Goal: Information Seeking & Learning: Compare options

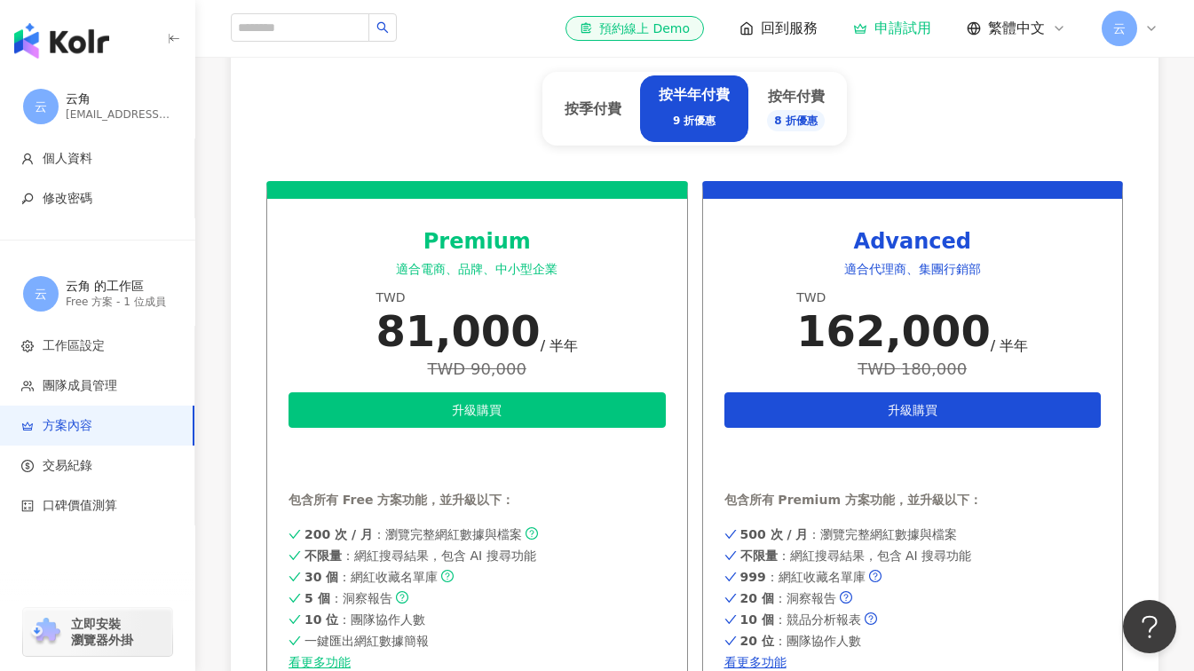
scroll to position [621, 0]
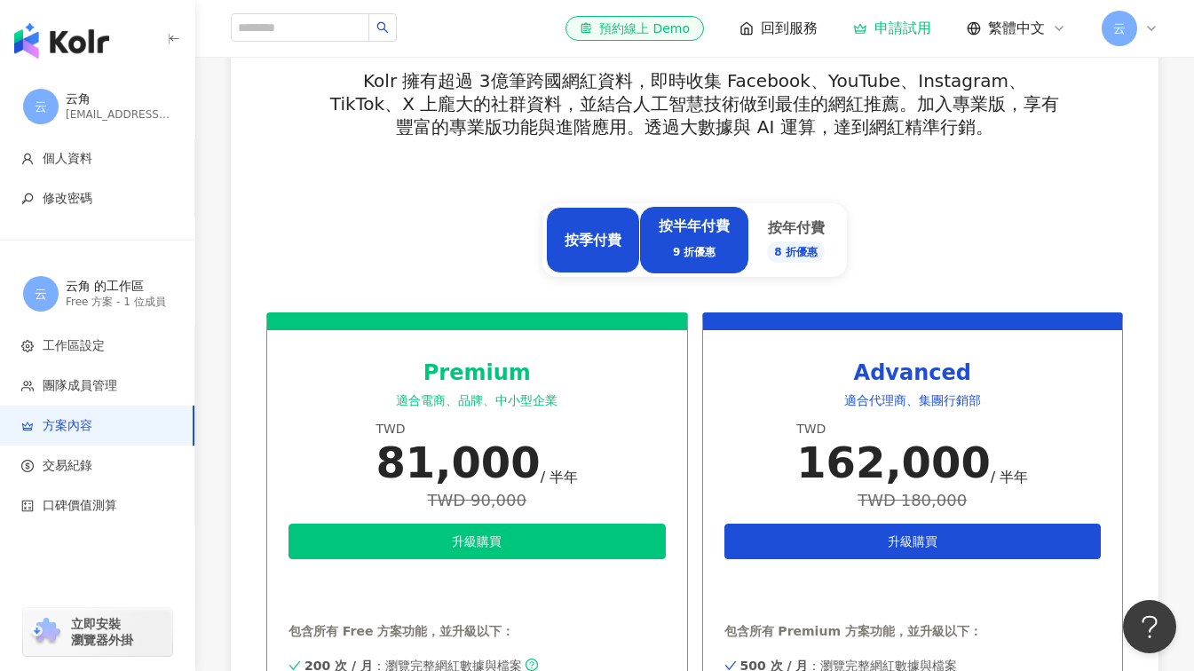
click at [609, 247] on div "按季付費" at bounding box center [592, 241] width 57 height 20
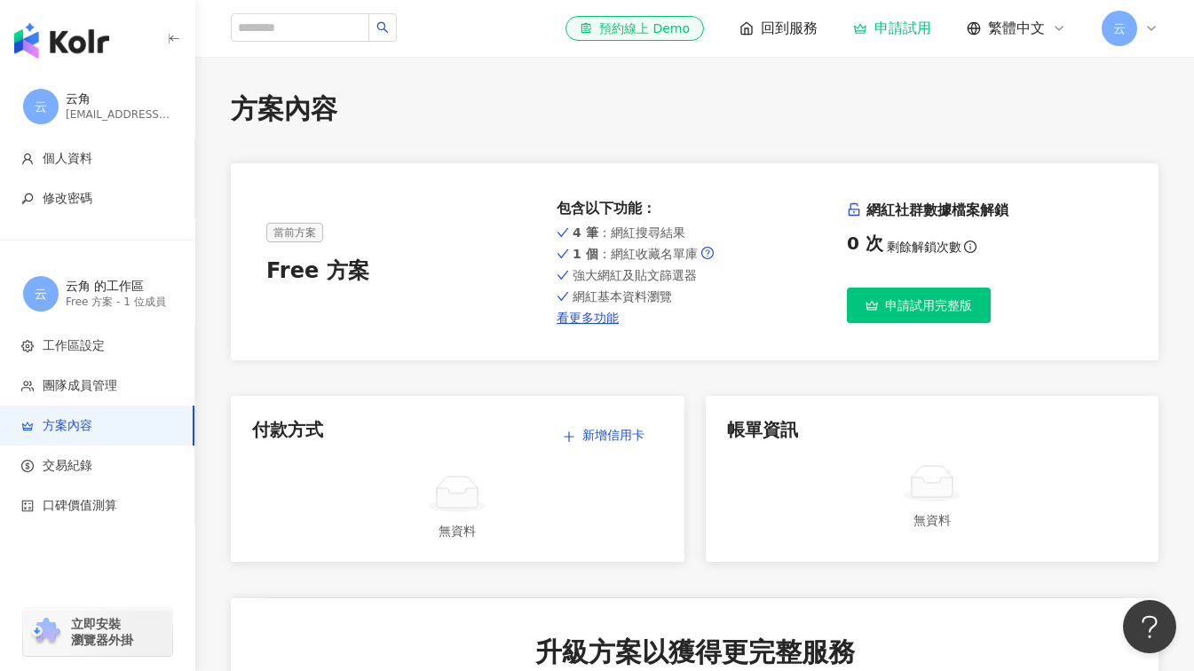
scroll to position [0, 0]
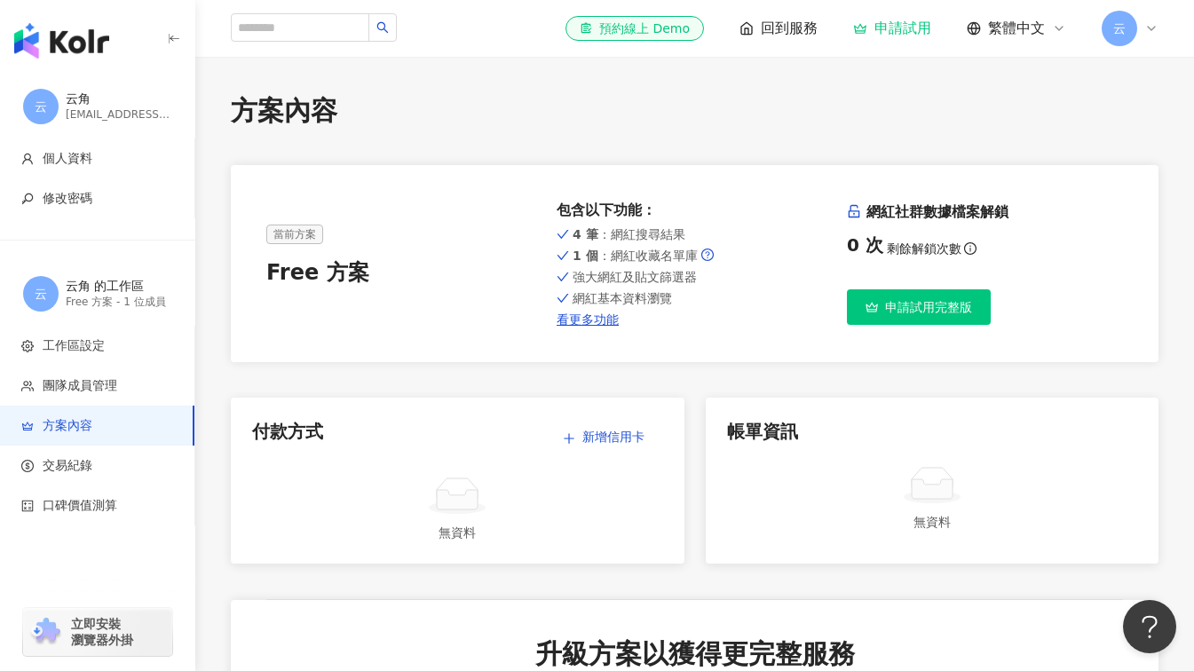
click at [580, 257] on strong "1 個" at bounding box center [585, 255] width 26 height 14
click at [766, 31] on span "回到服務" at bounding box center [789, 29] width 57 height 20
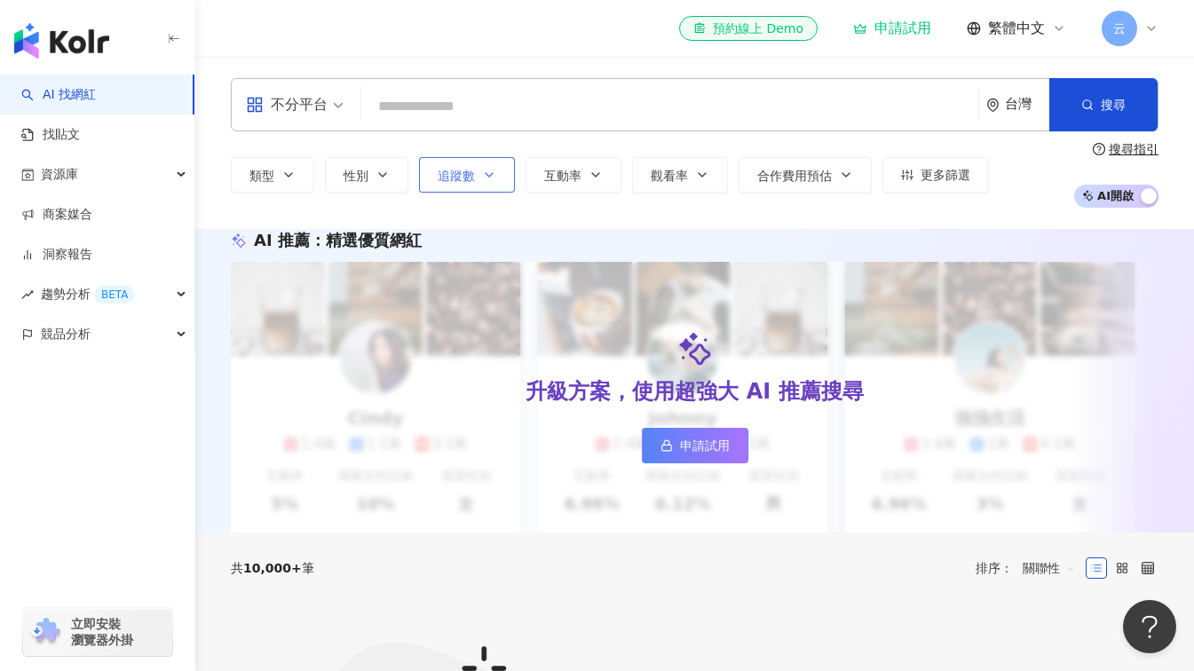
click at [504, 176] on button "追蹤數" at bounding box center [467, 174] width 96 height 35
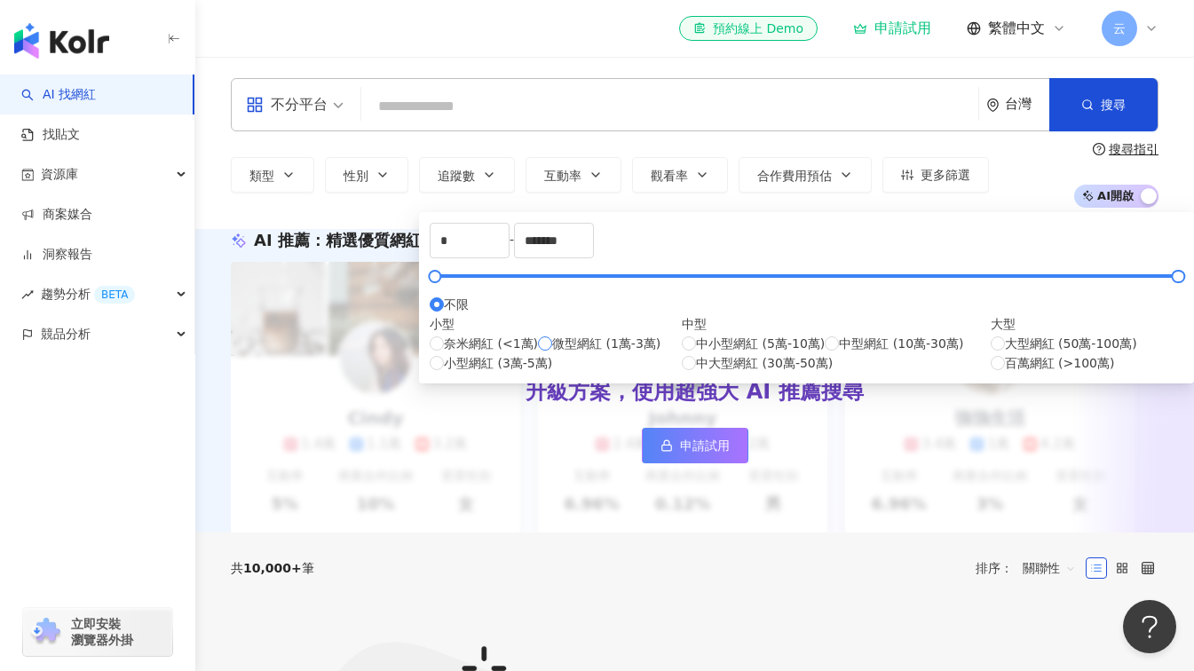
click at [538, 353] on label "微型網紅 (1萬-3萬)" at bounding box center [599, 344] width 122 height 20
type input "*****"
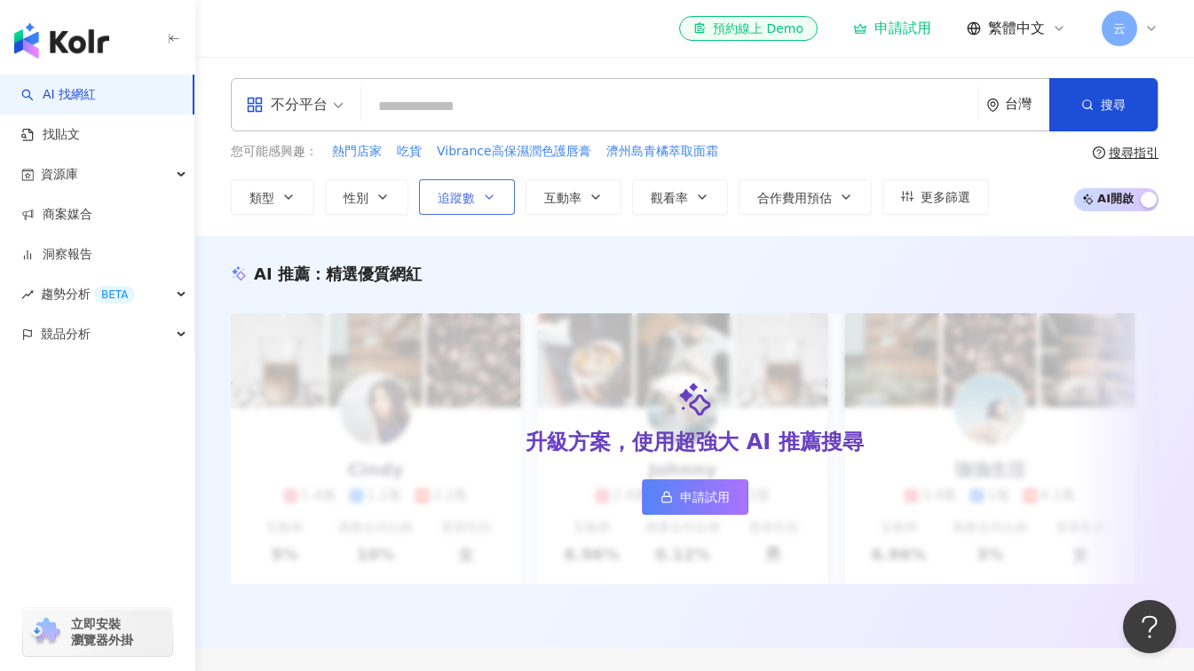
click at [478, 198] on button "追蹤數" at bounding box center [467, 196] width 96 height 35
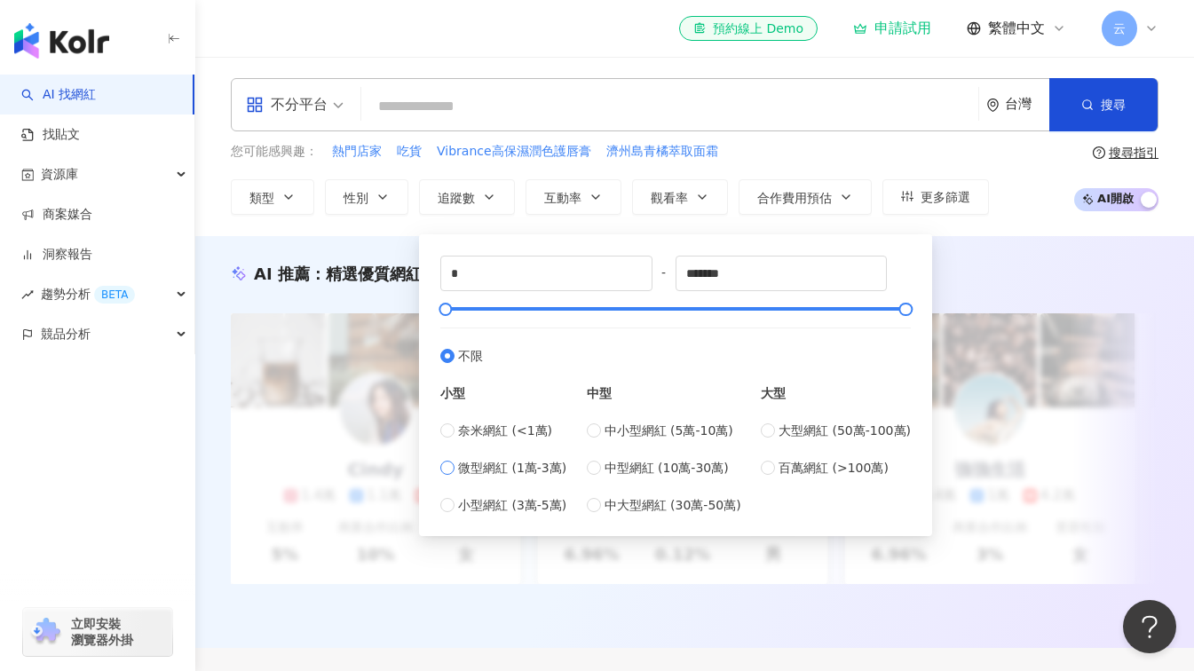
type input "*****"
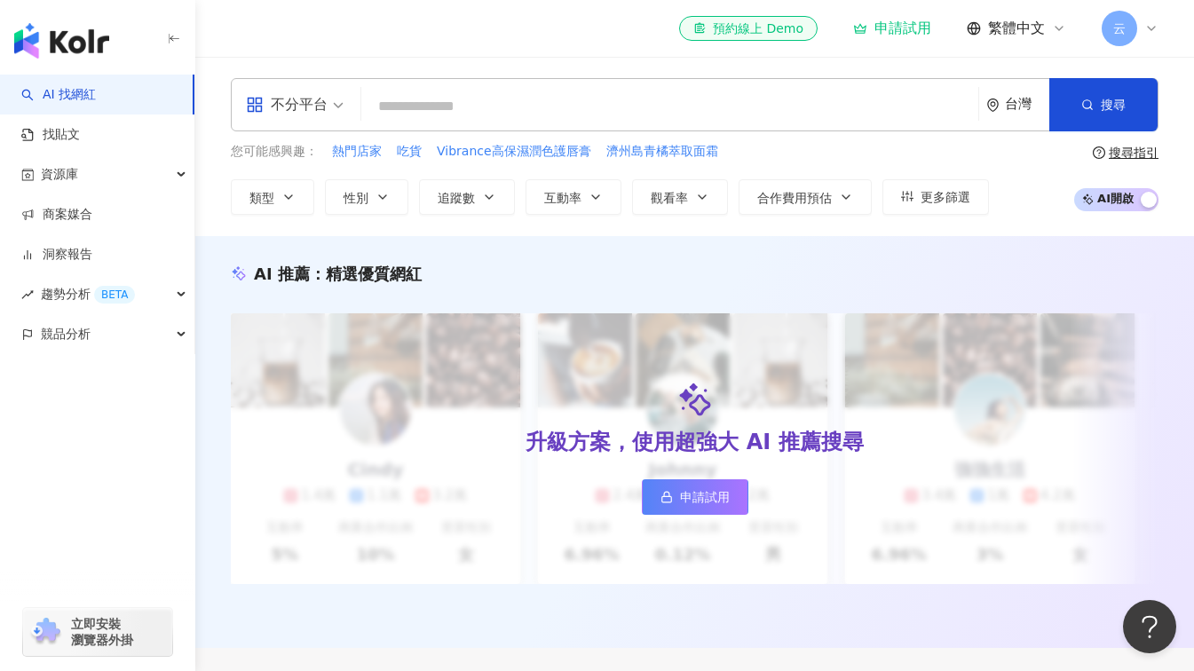
click at [390, 228] on div "不分平台 台灣 搜尋 您可能感興趣： 熱門店家 吃貨 Vibrance高保濕潤色護唇膏 濟州島青橘萃取面霜 類型 性別 追蹤數 互動率 觀看率 合作費用預估 …" at bounding box center [694, 146] width 998 height 179
click at [297, 200] on button "類型" at bounding box center [272, 196] width 83 height 35
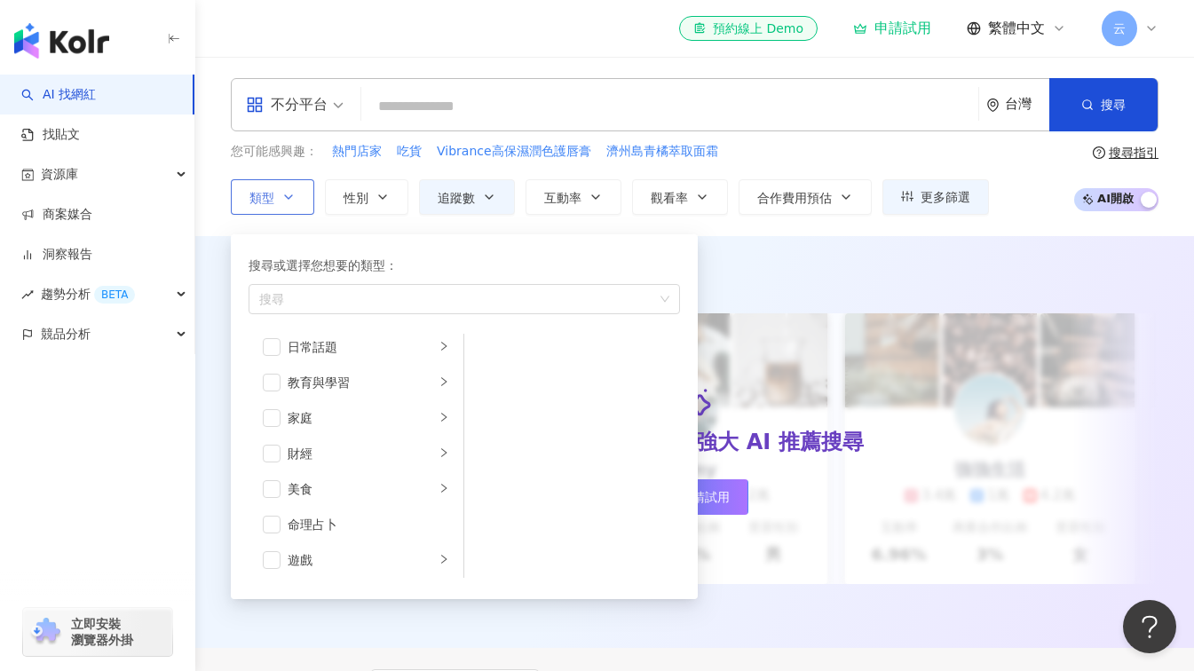
scroll to position [127, 0]
click at [279, 472] on span "button" at bounding box center [272, 477] width 18 height 18
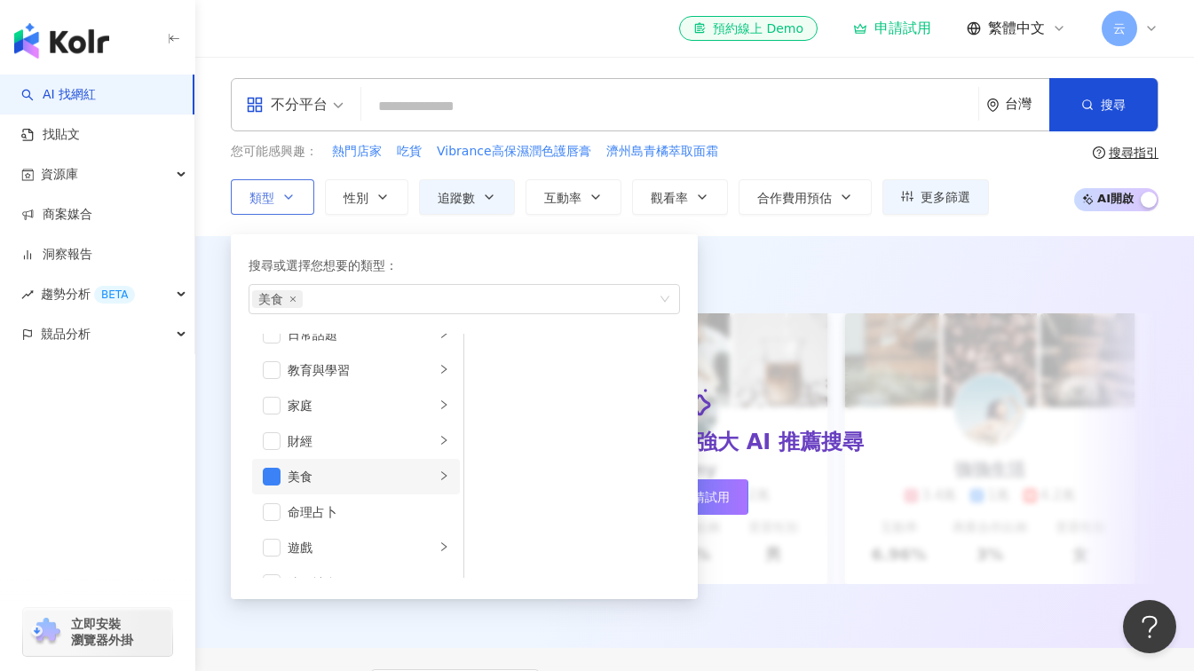
click at [438, 476] on icon "right" at bounding box center [443, 475] width 11 height 11
click at [409, 226] on div "搜尋或選擇您想要的類型： 美食 藝術與娛樂 美妝時尚 氣候和環境 日常話題 教育與學習 家庭 財經 美食 命理占卜 遊戲 法政社會 生活風格 影視娛樂 醫療與…" at bounding box center [457, 412] width 453 height 374
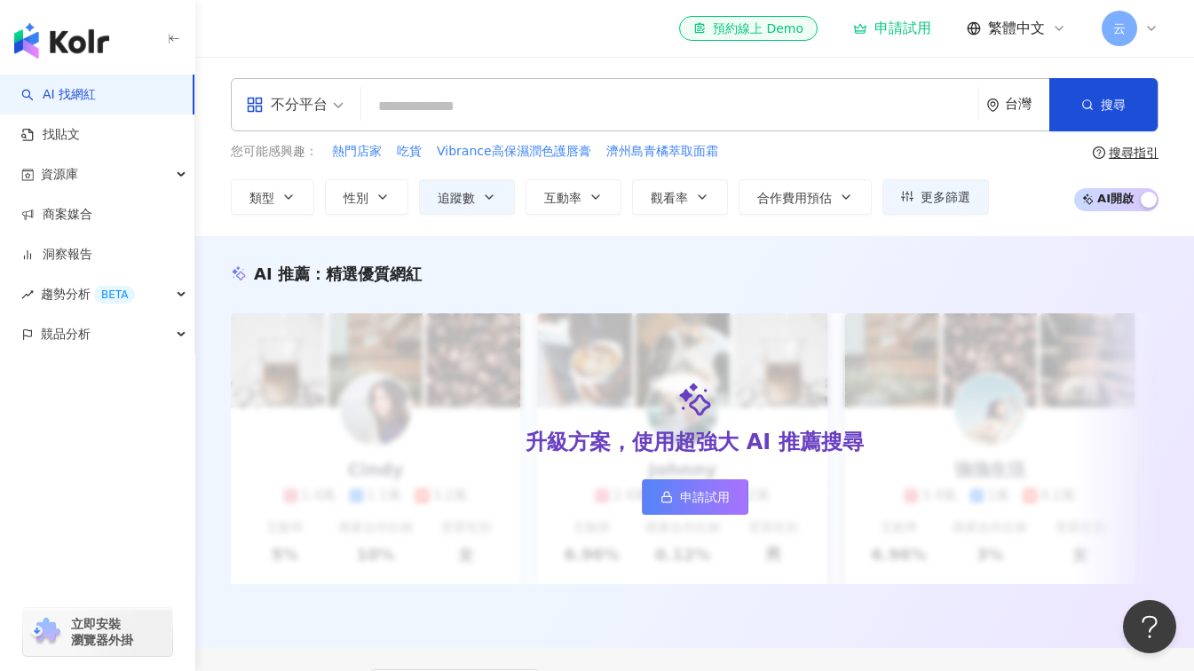
click at [727, 225] on div "不分平台 台灣 搜尋 您可能感興趣： 熱門店家 吃貨 Vibrance高保濕潤色護唇膏 濟州島青橘萃取面霜 類型 搜尋或選擇您想要的類型： 美食 藝術與娛樂 …" at bounding box center [694, 146] width 998 height 179
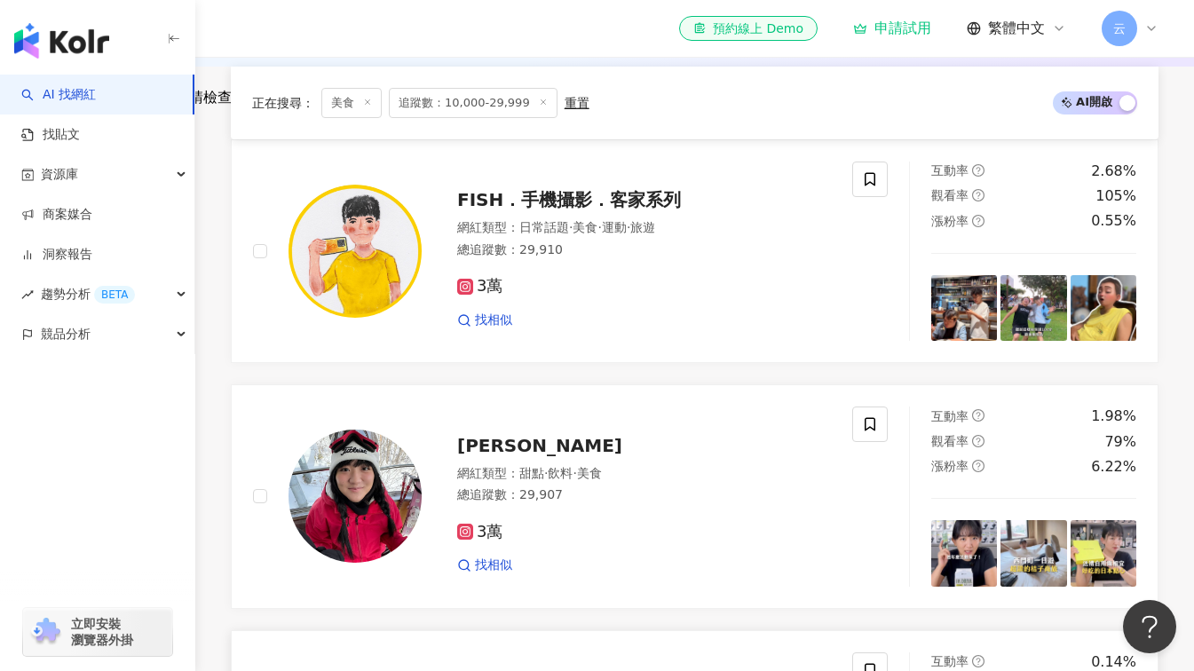
scroll to position [532, 0]
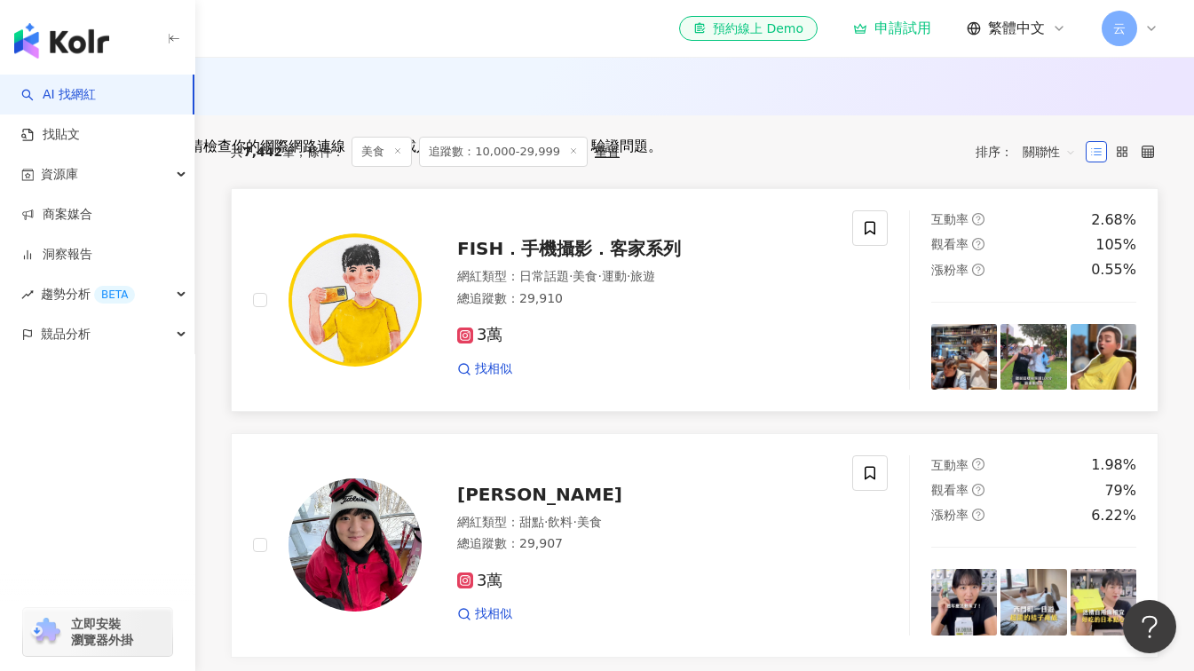
click at [535, 259] on span "FISH．手機攝影．客家系列" at bounding box center [569, 248] width 224 height 21
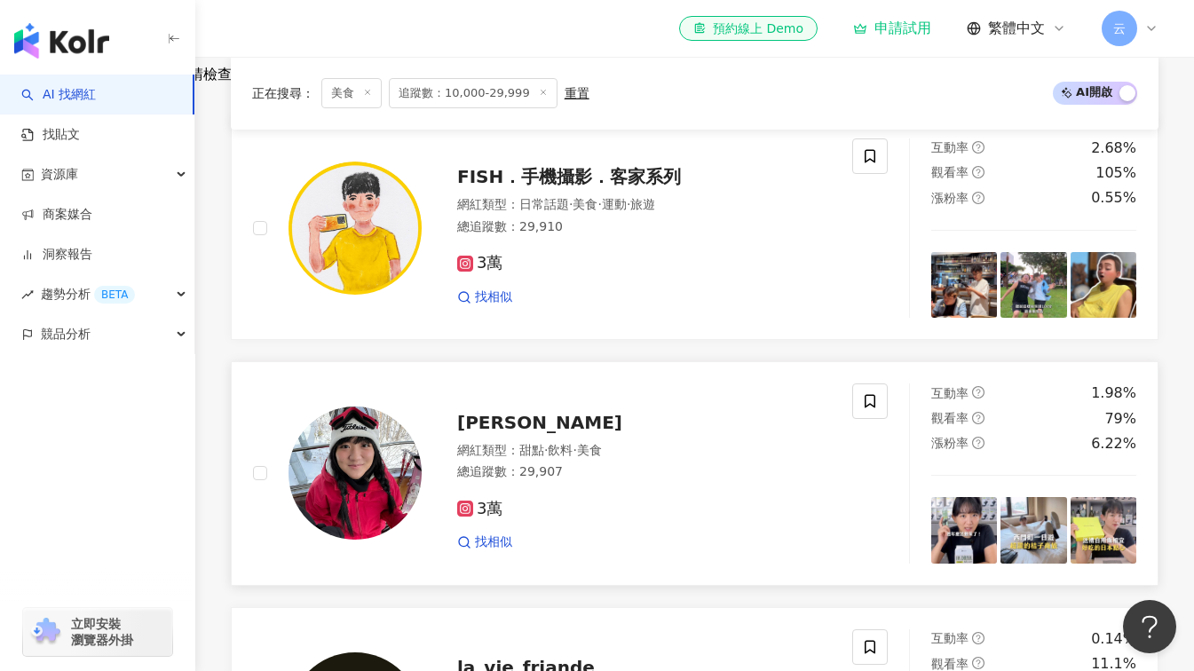
scroll to position [621, 0]
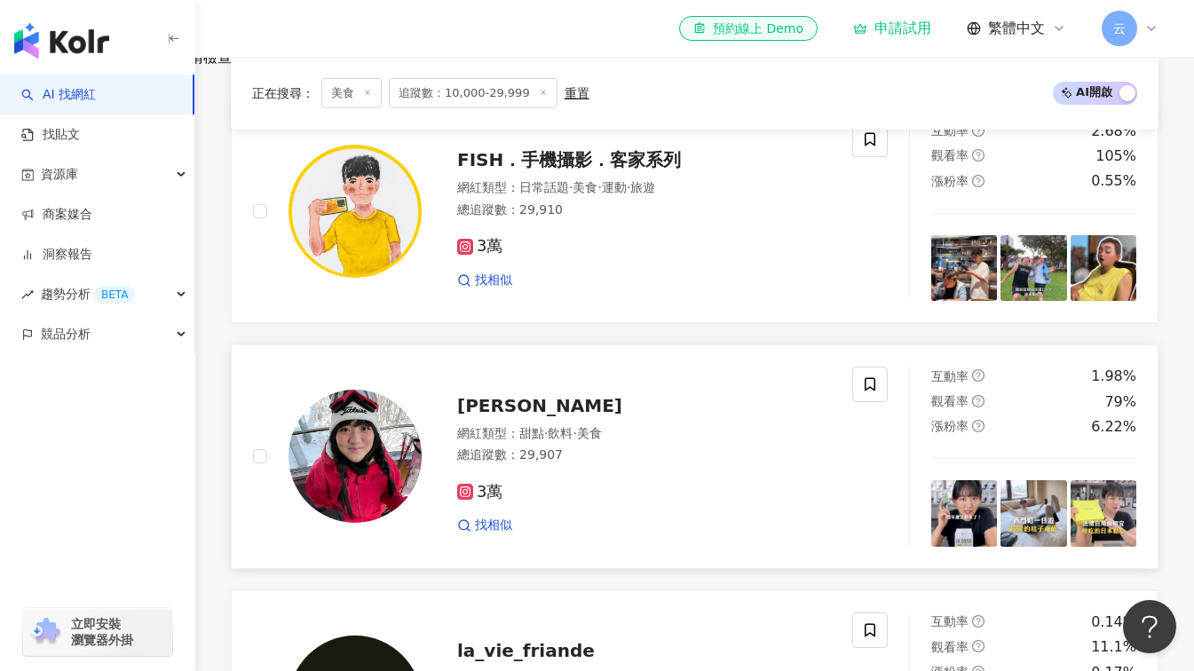
click at [532, 416] on span "Karen Hsiao" at bounding box center [539, 405] width 165 height 21
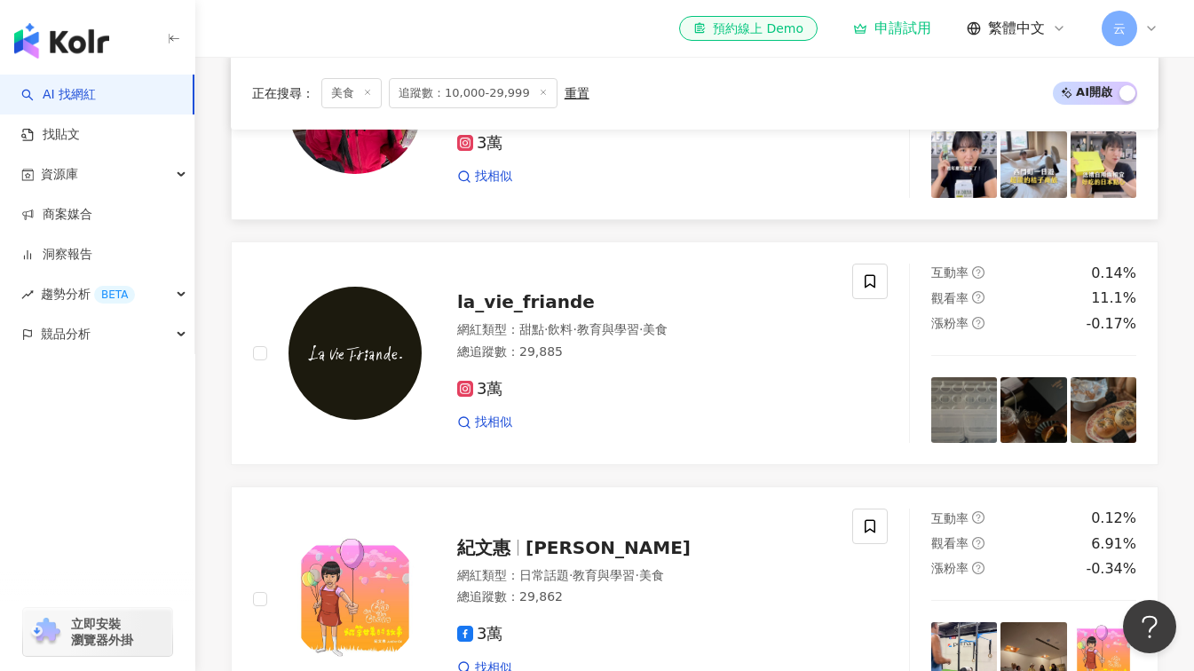
scroll to position [976, 0]
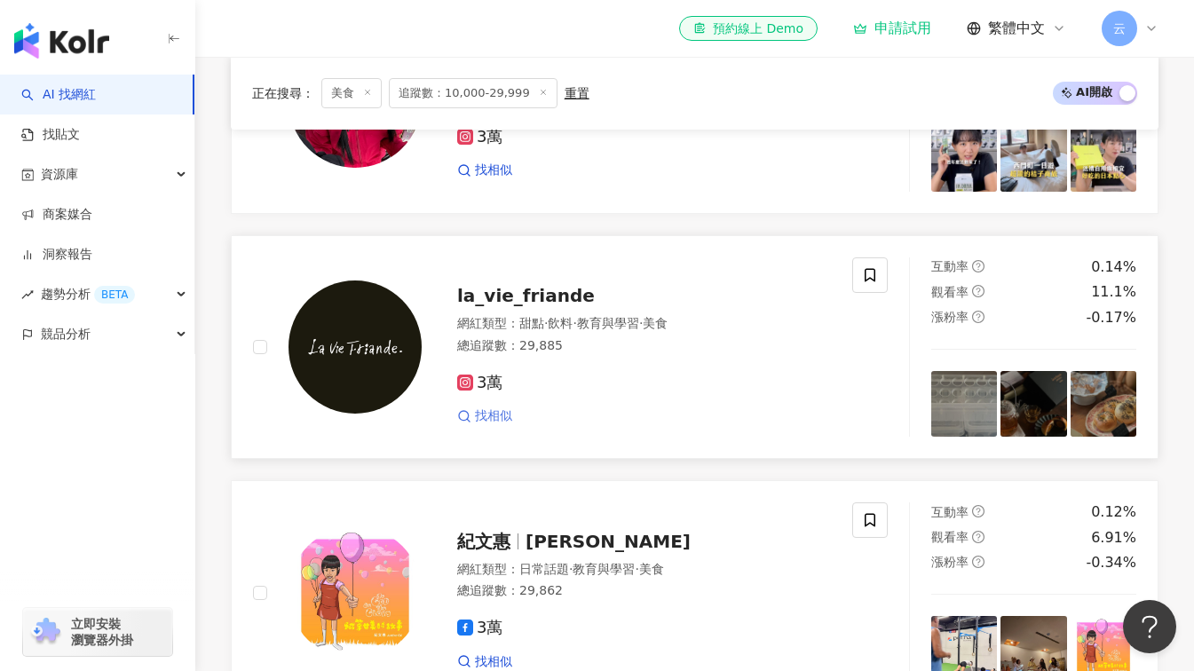
click at [501, 425] on span "找相似" at bounding box center [493, 416] width 37 height 18
click at [531, 306] on span "la_vie_friande" at bounding box center [526, 295] width 138 height 21
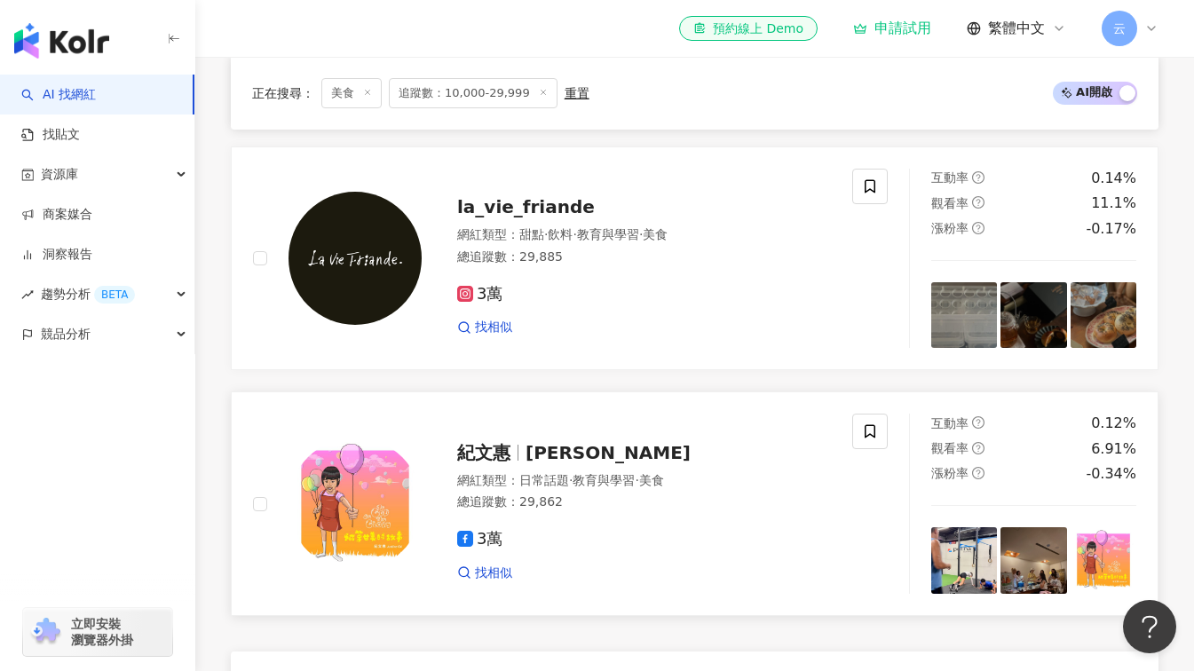
scroll to position [1331, 0]
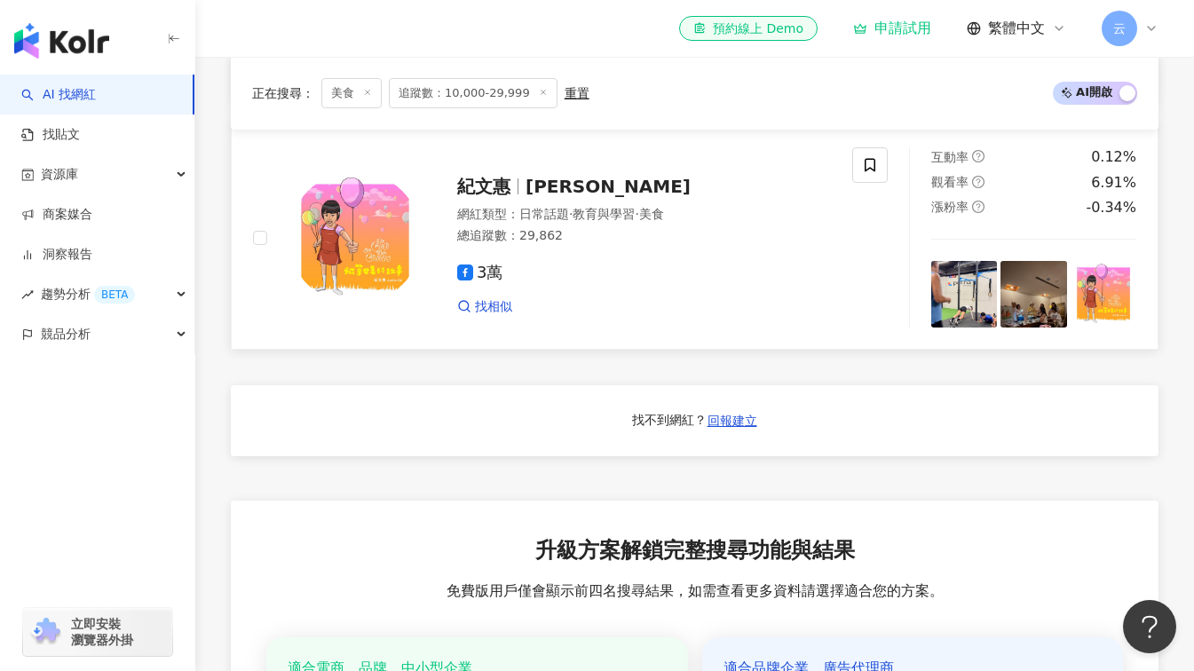
click at [586, 197] on span "Justine Chi紀文惠" at bounding box center [607, 186] width 165 height 21
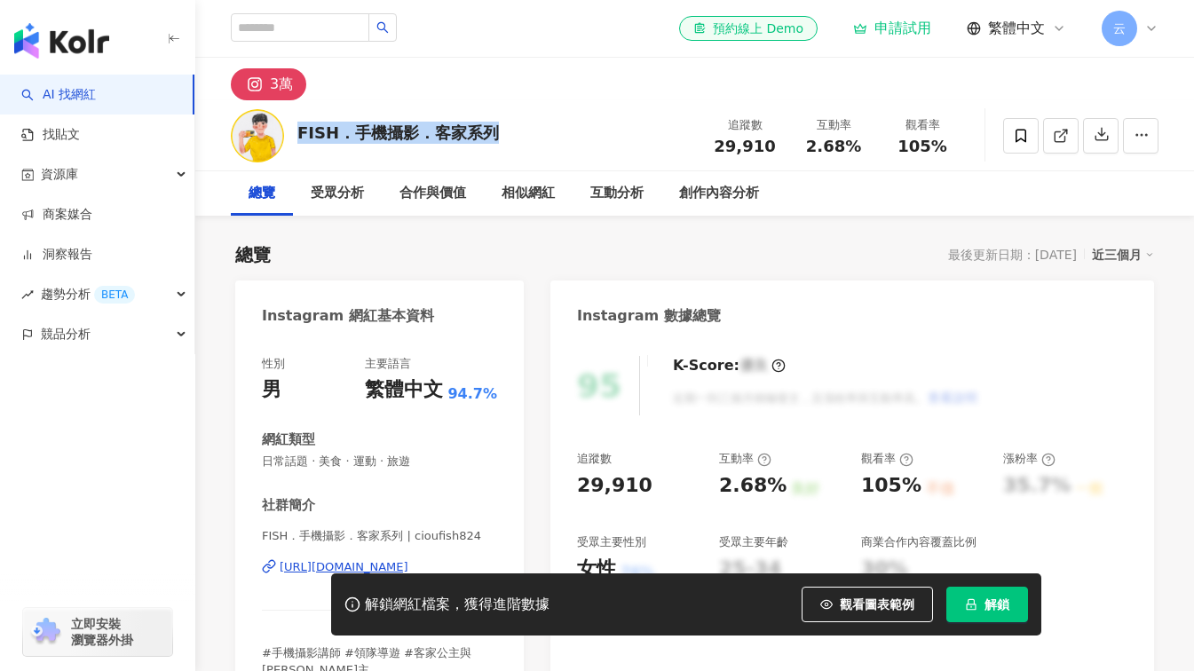
drag, startPoint x: 491, startPoint y: 130, endPoint x: 292, endPoint y: 133, distance: 198.8
click at [292, 133] on div "FISH．手機攝影．客家系列 追蹤數 29,910 互動率 2.68% 觀看率 105%" at bounding box center [694, 135] width 998 height 70
copy div "FISH．手機攝影．客家系列"
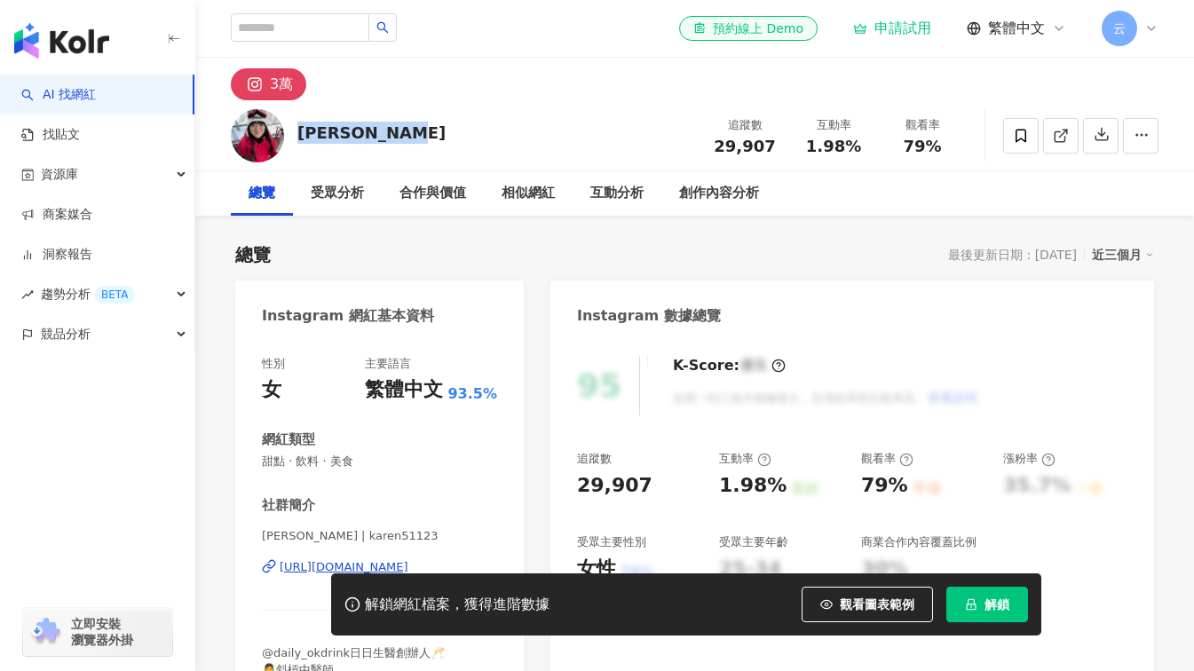
drag, startPoint x: 298, startPoint y: 132, endPoint x: 394, endPoint y: 134, distance: 95.9
click at [394, 134] on div "[PERSON_NAME] 追蹤數 29,907 互動率 1.98% 觀看率 79%" at bounding box center [694, 135] width 998 height 70
copy div "Karen Hsiao"
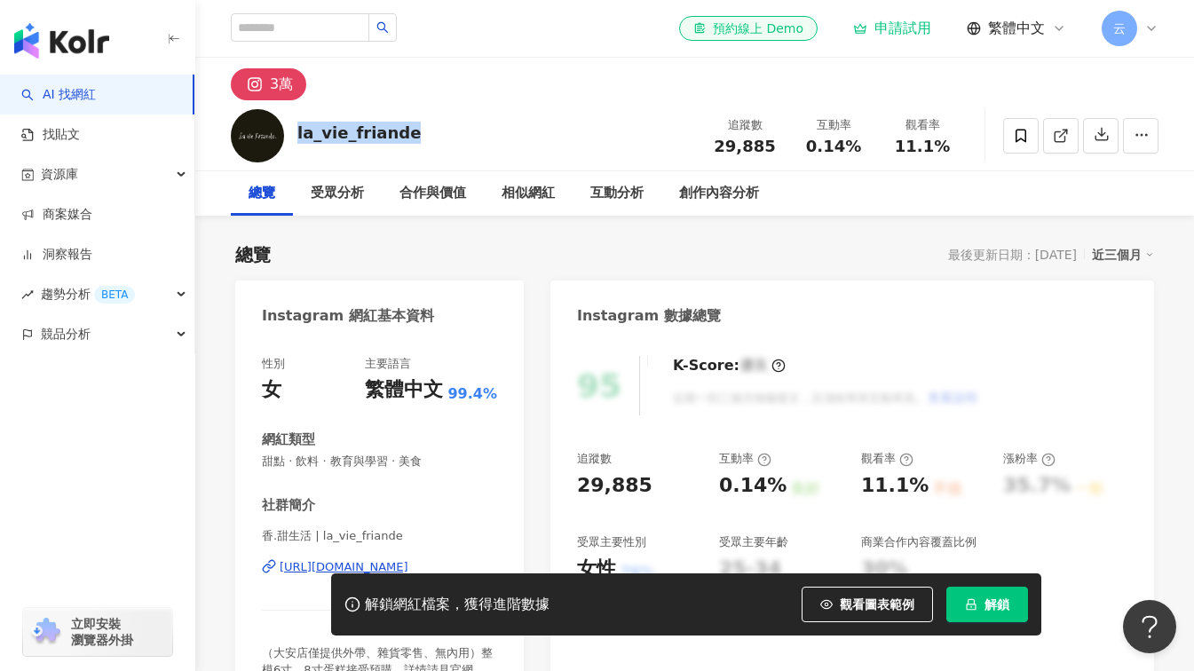
drag, startPoint x: 410, startPoint y: 134, endPoint x: 295, endPoint y: 131, distance: 115.4
click at [295, 131] on div "la_vie_friande 追蹤數 29,885 互動率 0.14% 觀看率 11.1%" at bounding box center [694, 135] width 998 height 70
